Goal: Information Seeking & Learning: Learn about a topic

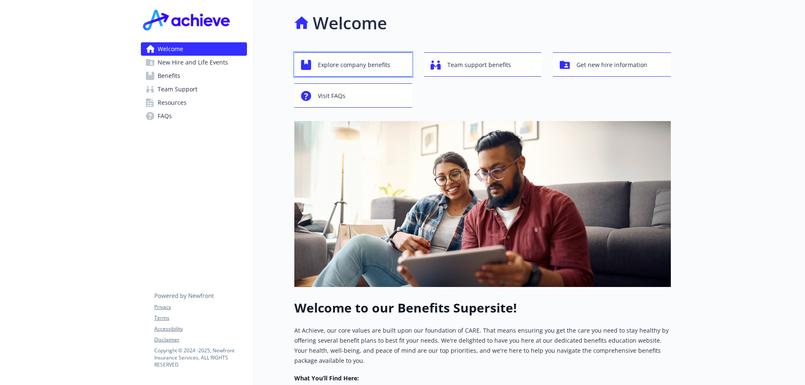
click at [352, 66] on span "Explore company benefits" at bounding box center [354, 65] width 72 height 16
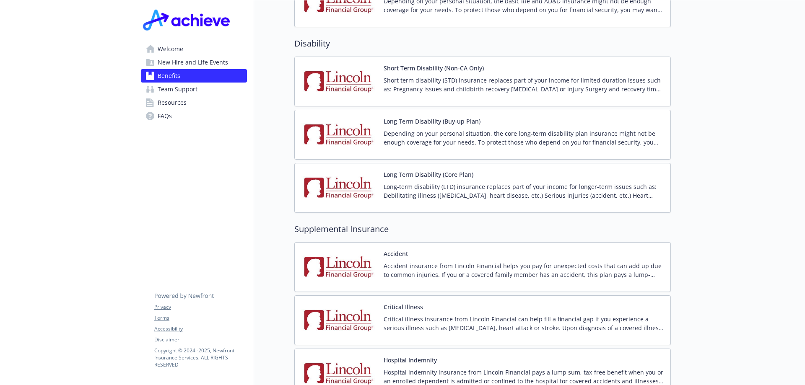
scroll to position [838, 0]
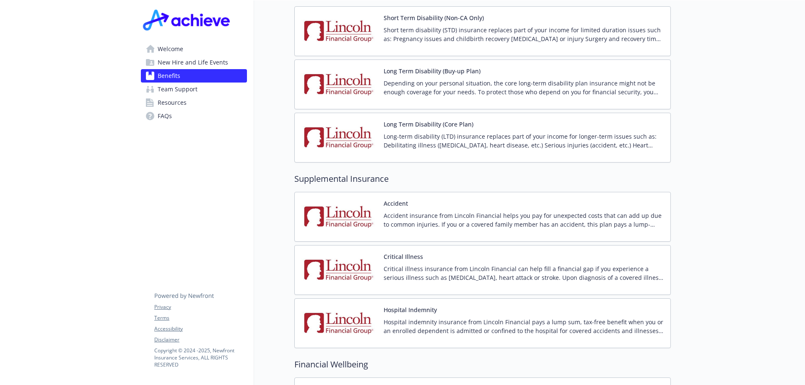
click at [357, 311] on img at bounding box center [338, 324] width 75 height 36
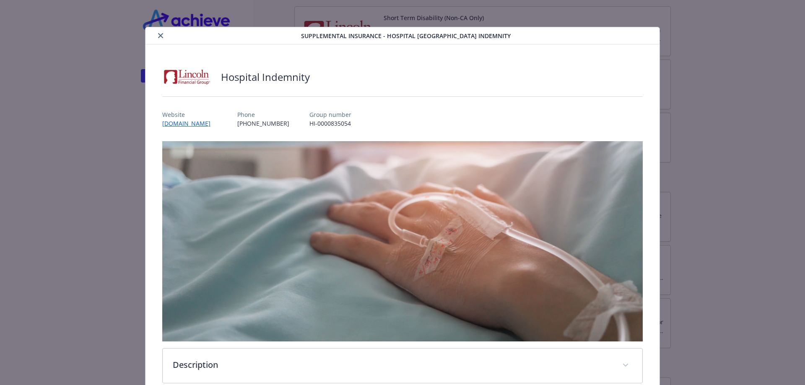
scroll to position [25, 0]
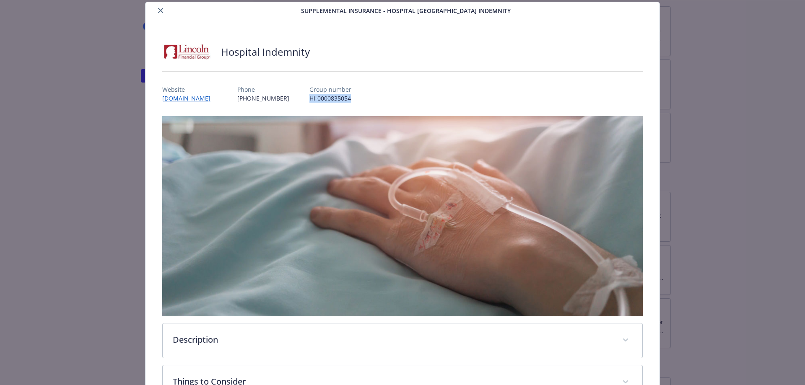
drag, startPoint x: 331, startPoint y: 98, endPoint x: 282, endPoint y: 101, distance: 48.3
click at [282, 101] on div "Website [DOMAIN_NAME] Phone [PHONE_NUMBER] Group number HI-0000835054" at bounding box center [402, 90] width 481 height 24
copy p "HI-0000835054"
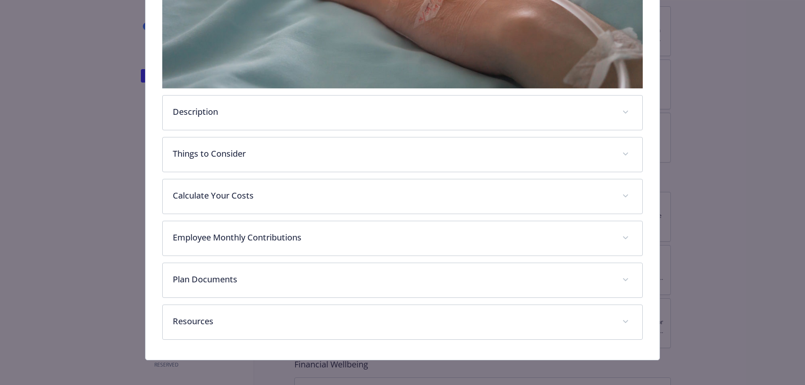
scroll to position [254, 0]
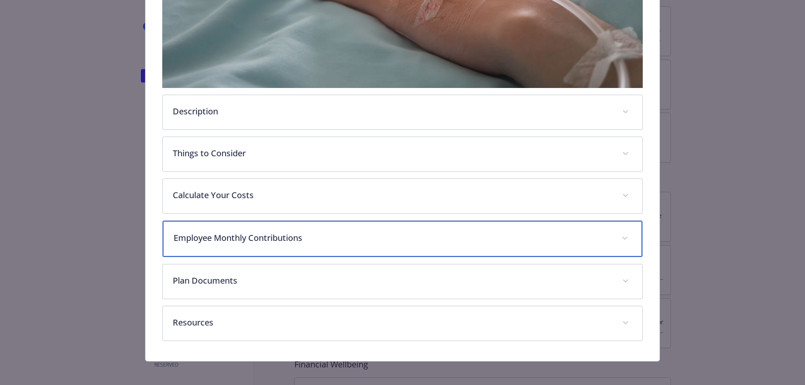
click at [331, 236] on p "Employee Monthly Contributions" at bounding box center [392, 238] width 438 height 13
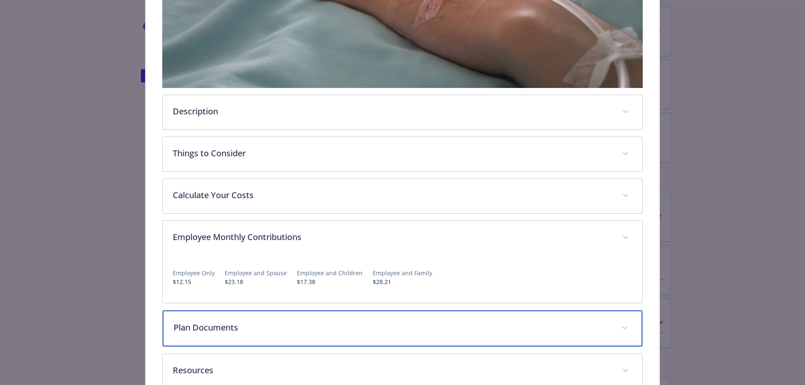
click at [286, 320] on div "Plan Documents" at bounding box center [403, 329] width 480 height 36
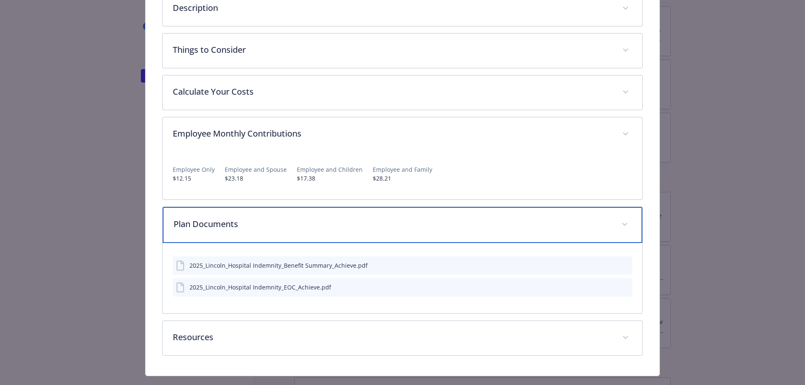
scroll to position [373, 0]
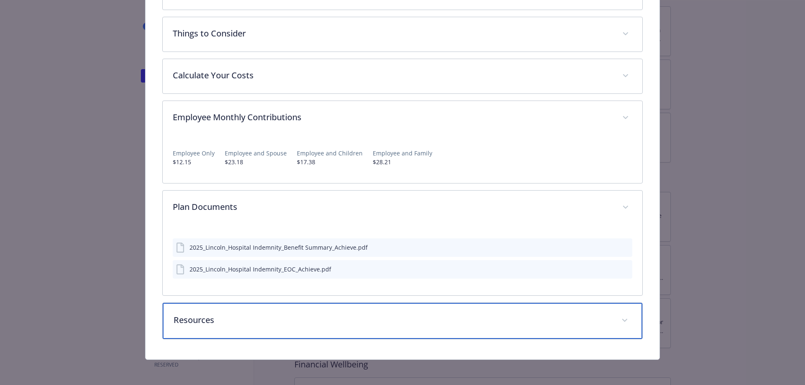
click at [358, 308] on div "Resources" at bounding box center [403, 321] width 480 height 36
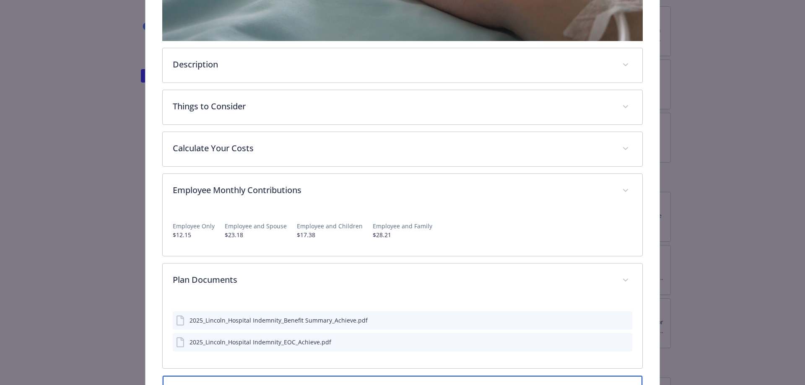
scroll to position [296, 0]
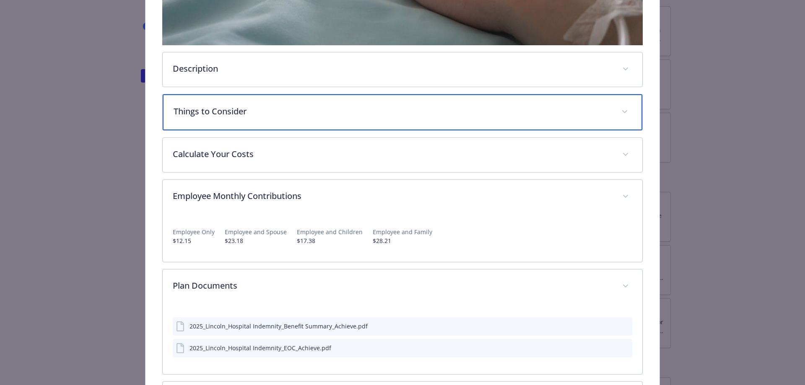
click at [290, 118] on div "Things to Consider" at bounding box center [403, 112] width 480 height 36
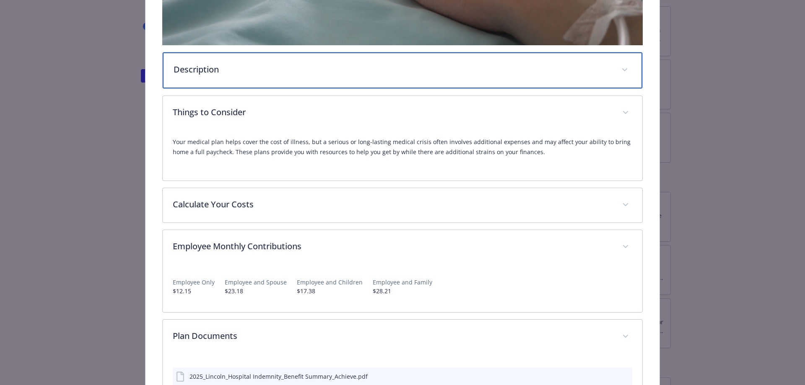
click at [275, 69] on p "Description" at bounding box center [392, 69] width 438 height 13
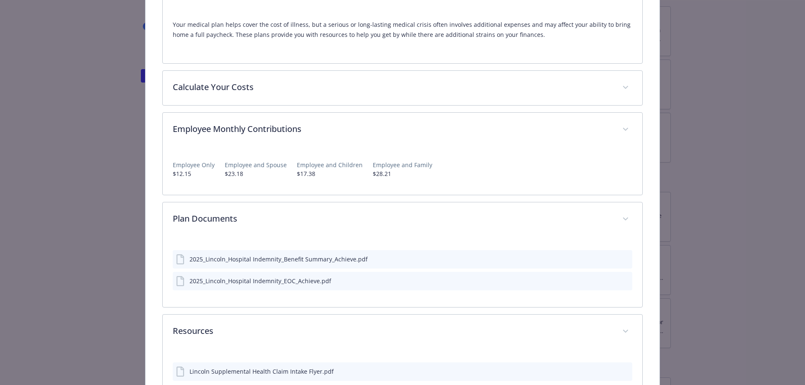
scroll to position [464, 0]
